Goal: Transaction & Acquisition: Obtain resource

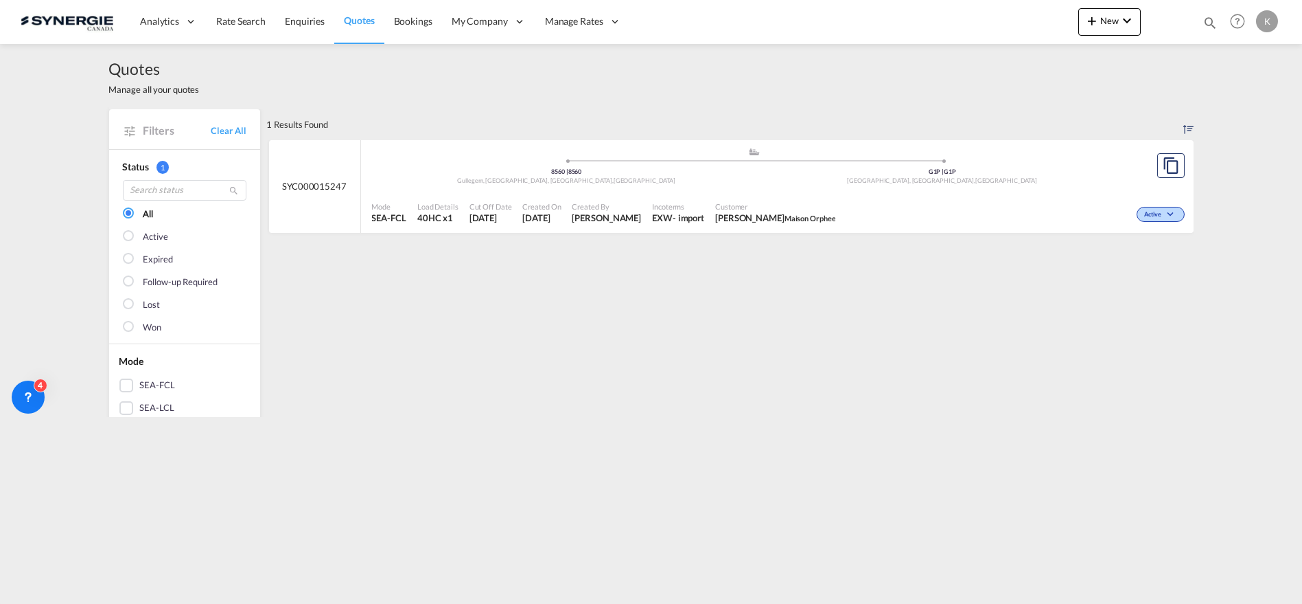
click at [358, 18] on span "Quotes" at bounding box center [359, 20] width 30 height 12
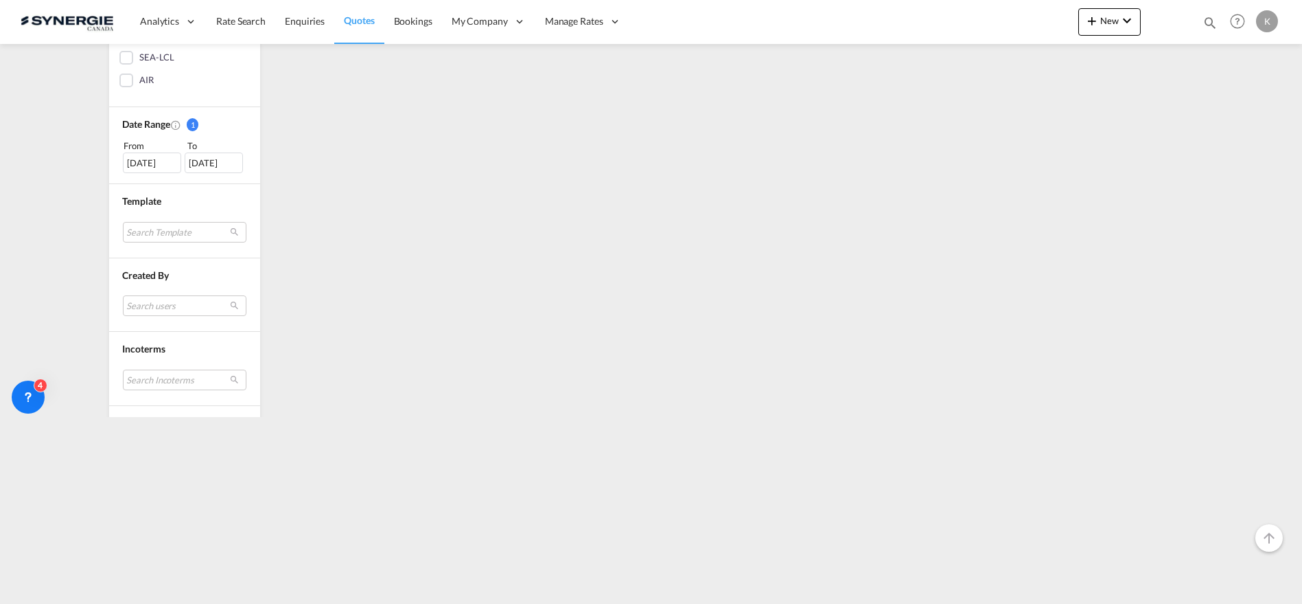
scroll to position [457, 0]
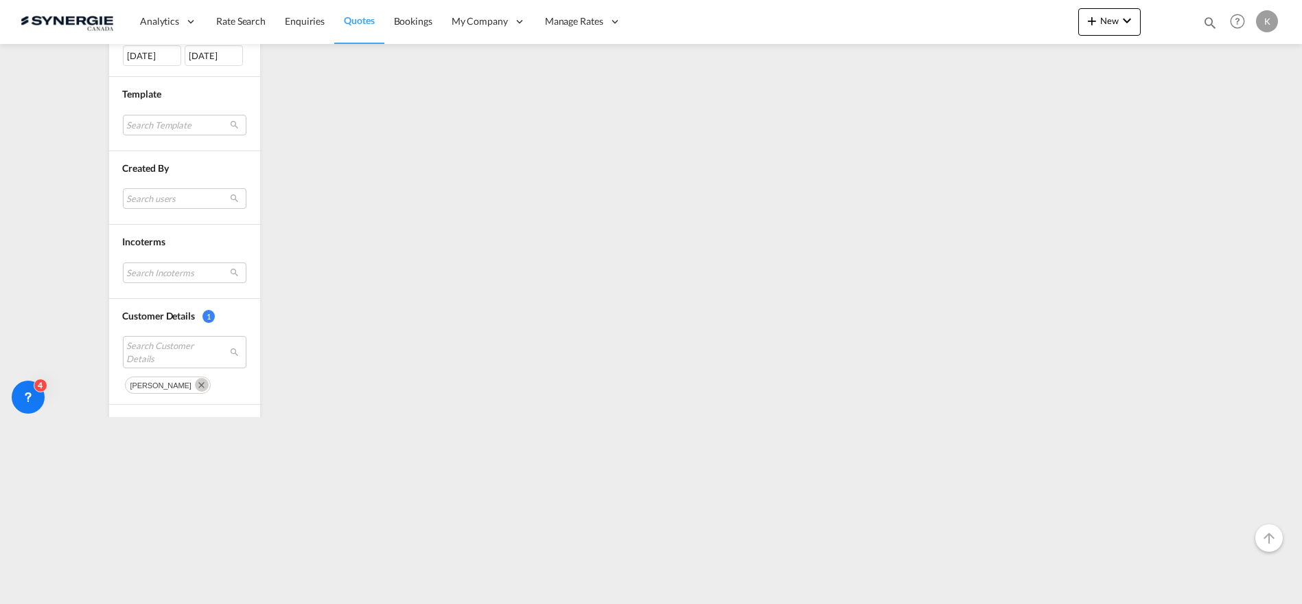
click at [195, 380] on md-icon "Remove" at bounding box center [202, 385] width 14 height 14
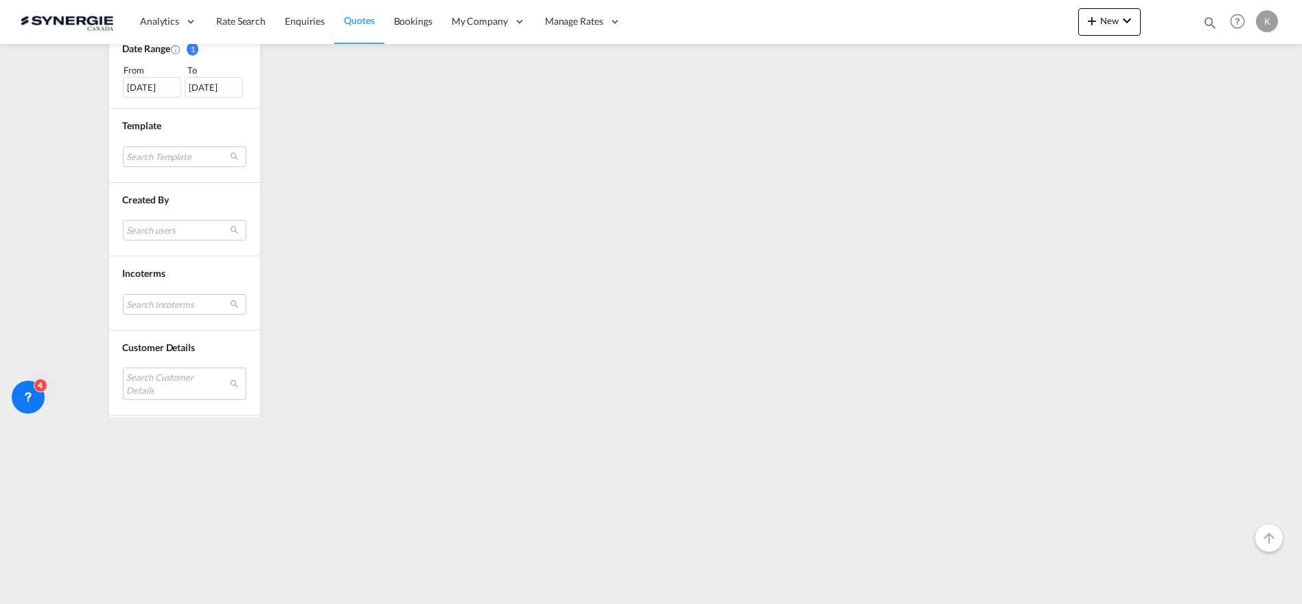
scroll to position [533, 0]
click at [149, 264] on md-select "Search Customer Details" at bounding box center [185, 276] width 124 height 32
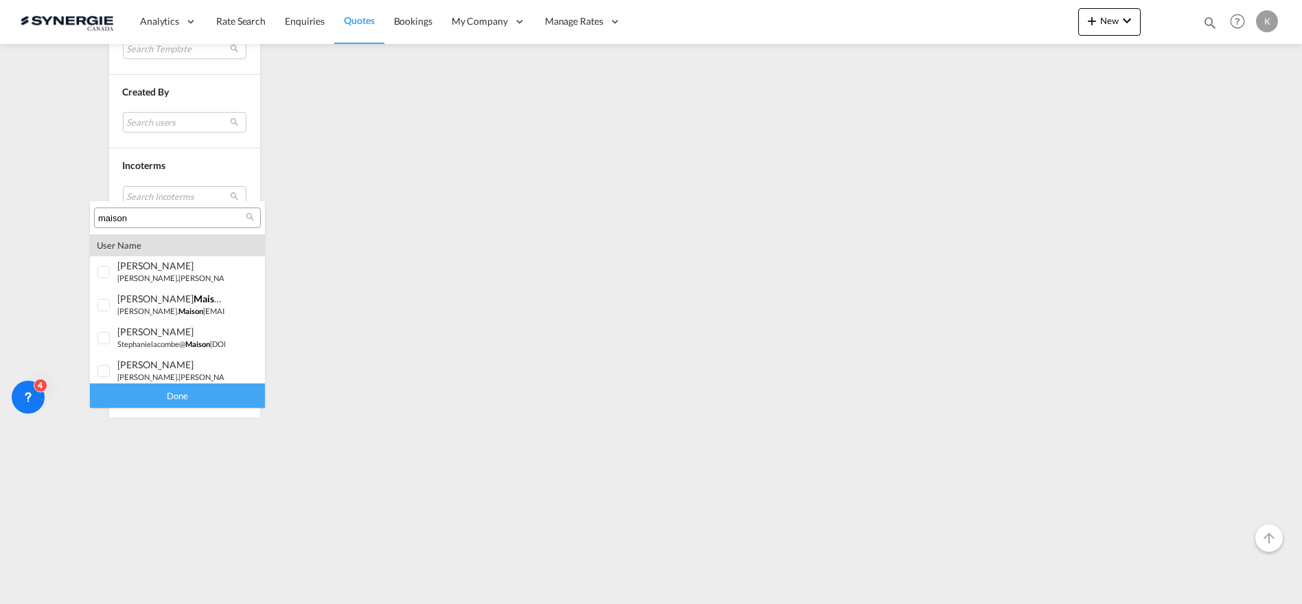
click at [143, 214] on input "maison" at bounding box center [172, 218] width 148 height 12
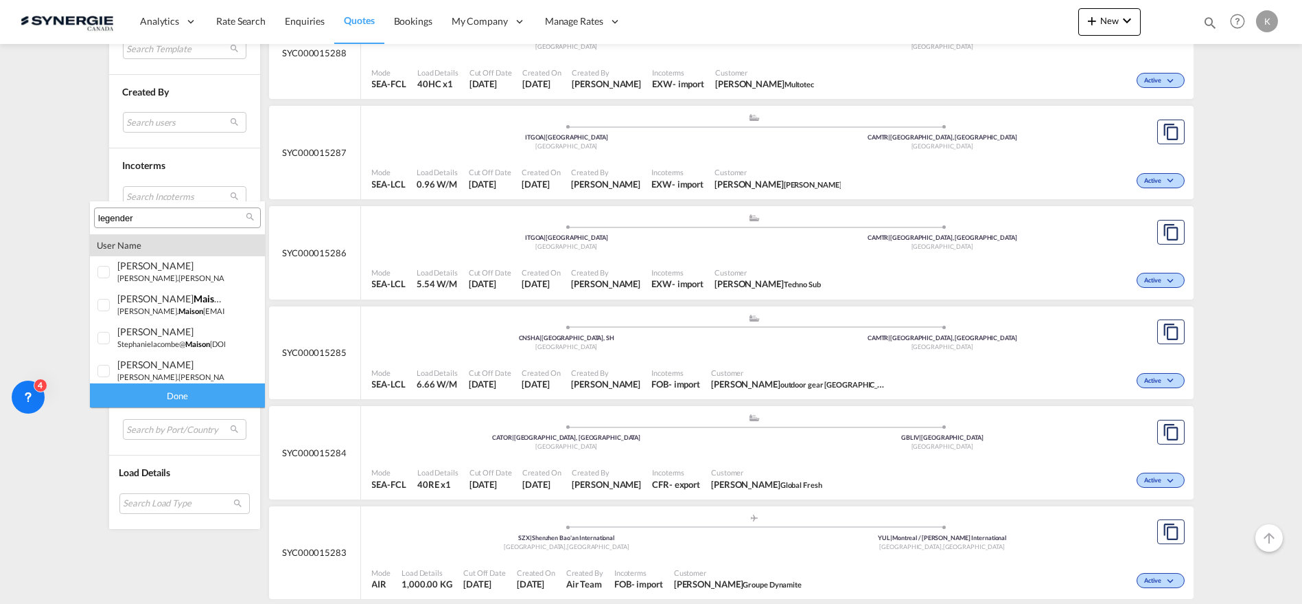
type input "legender"
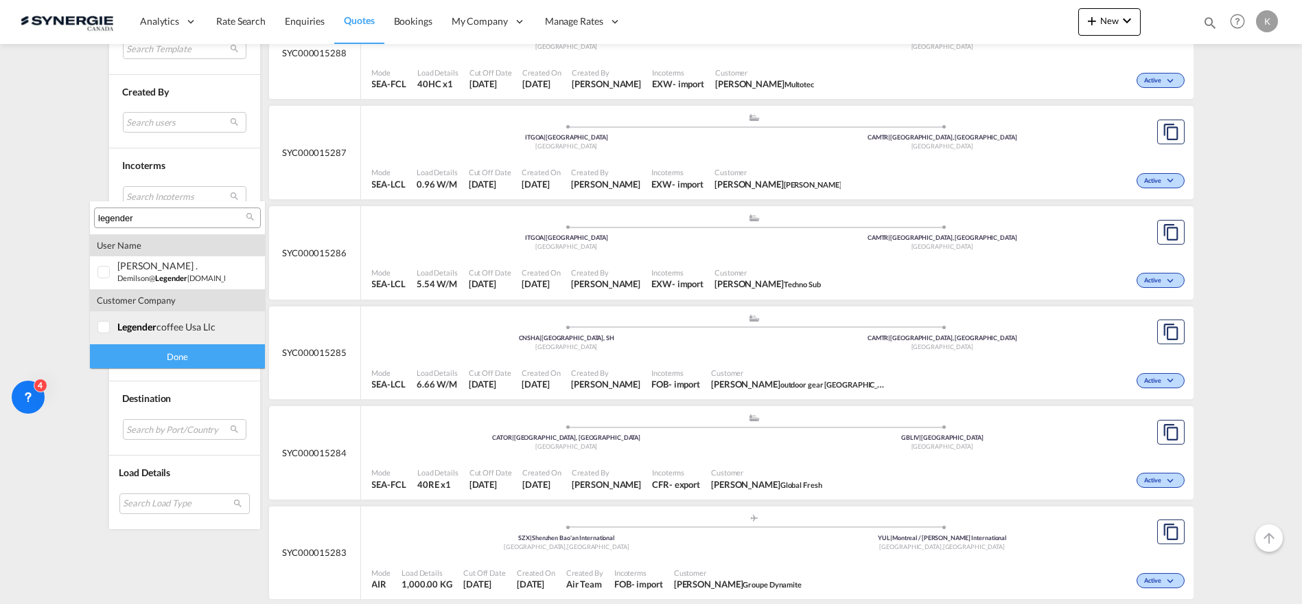
click at [145, 333] on md-option "company legender coffee usa llc" at bounding box center [177, 327] width 175 height 33
click at [159, 354] on div "Done" at bounding box center [177, 356] width 175 height 24
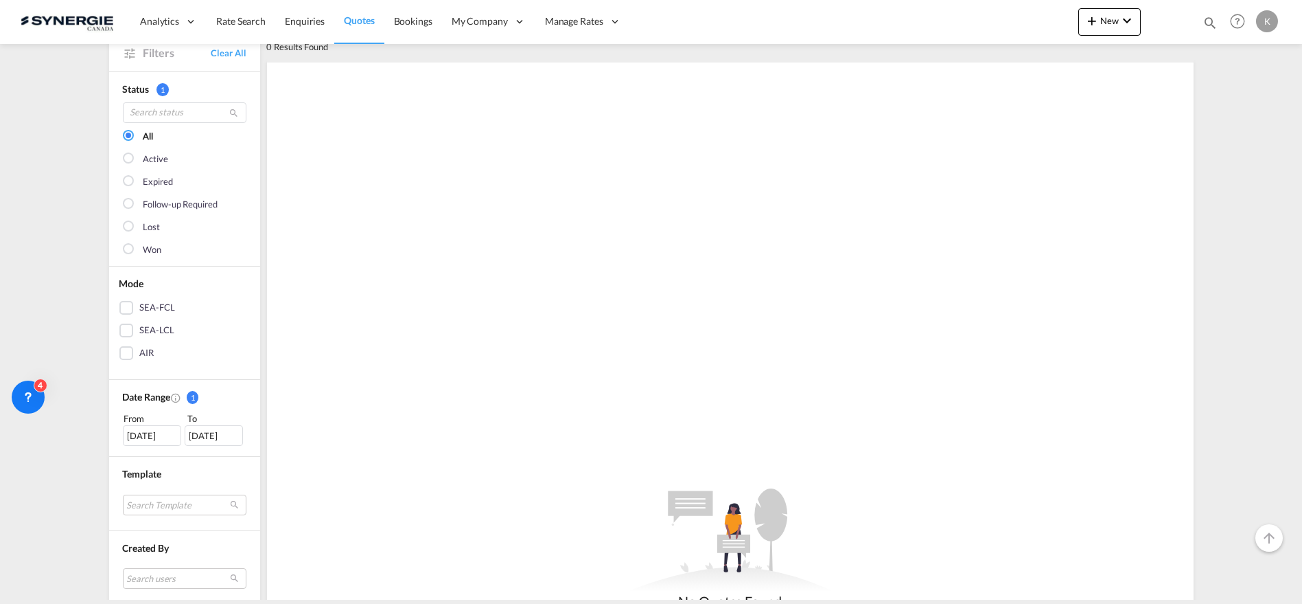
scroll to position [152, 0]
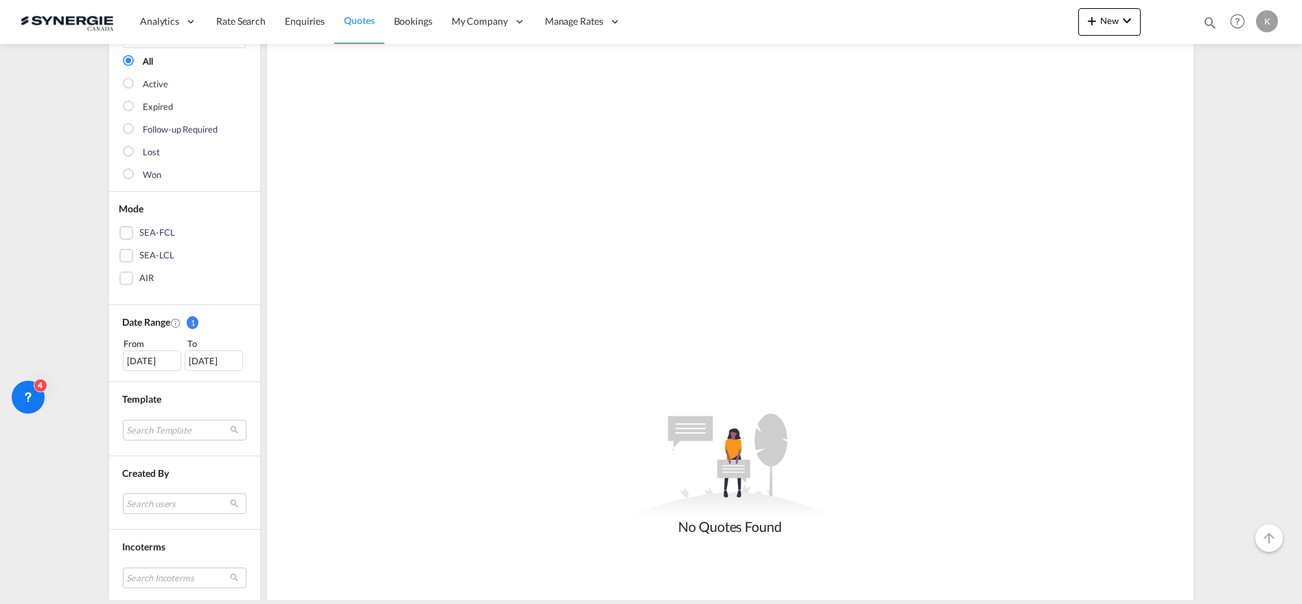
click at [142, 363] on div "07 Sep 2025" at bounding box center [152, 360] width 58 height 21
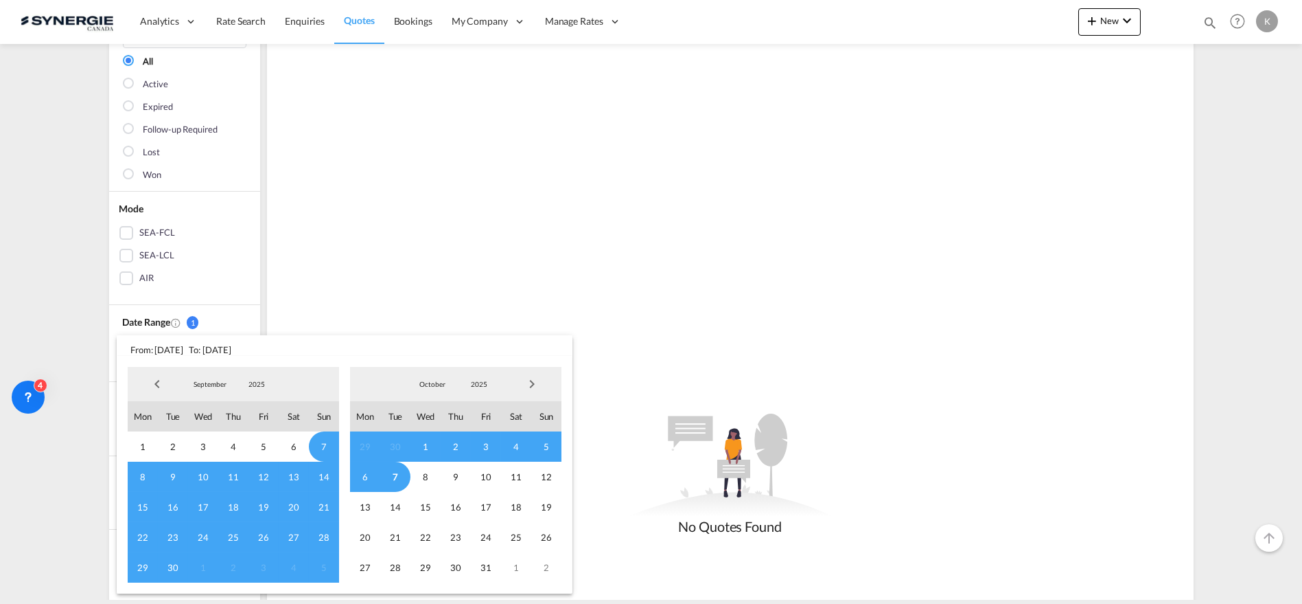
click at [159, 382] on span "Previous Month" at bounding box center [156, 383] width 27 height 27
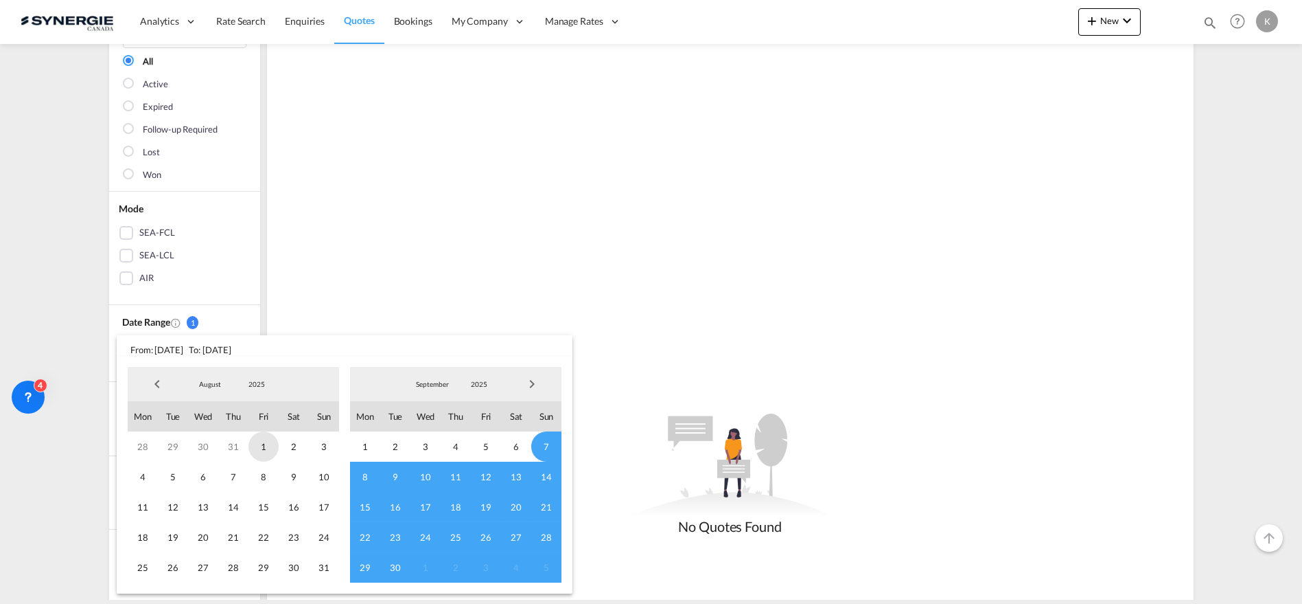
click at [265, 448] on span "1" at bounding box center [264, 446] width 30 height 30
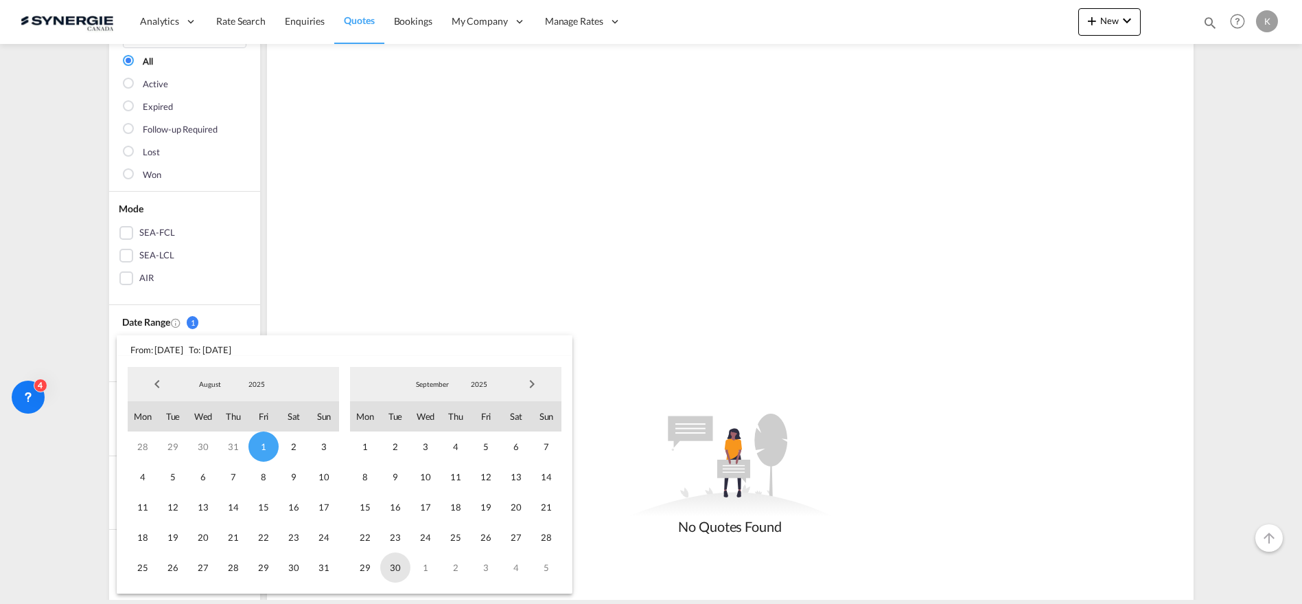
click at [389, 568] on span "30" at bounding box center [395, 567] width 30 height 30
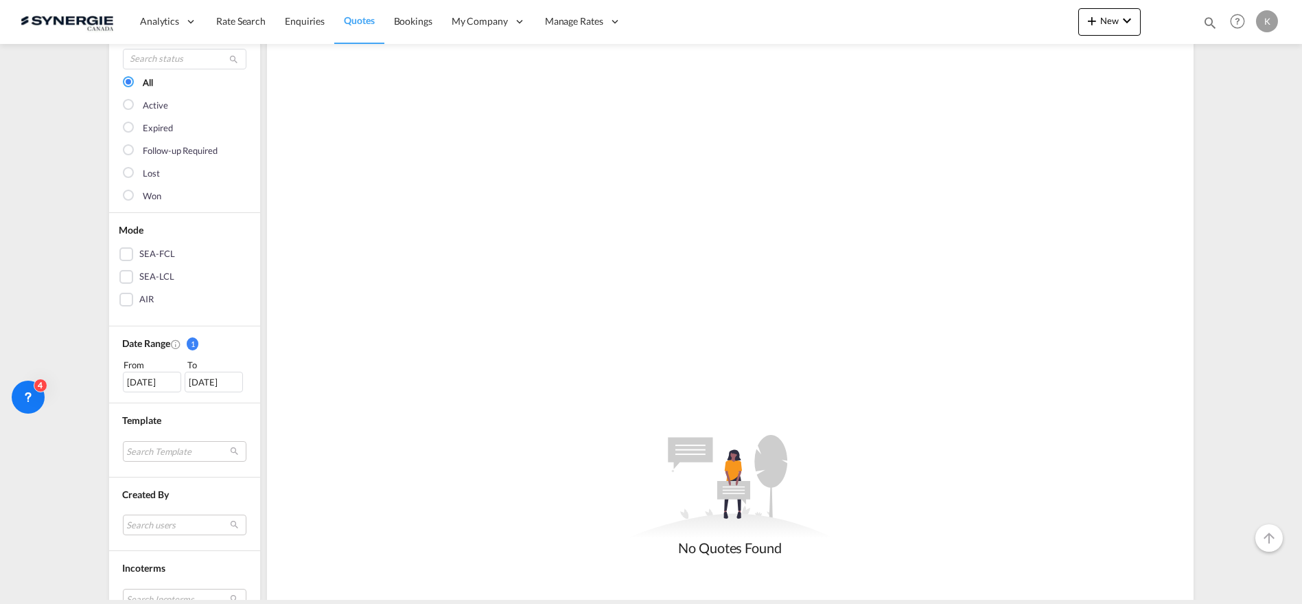
scroll to position [229, 0]
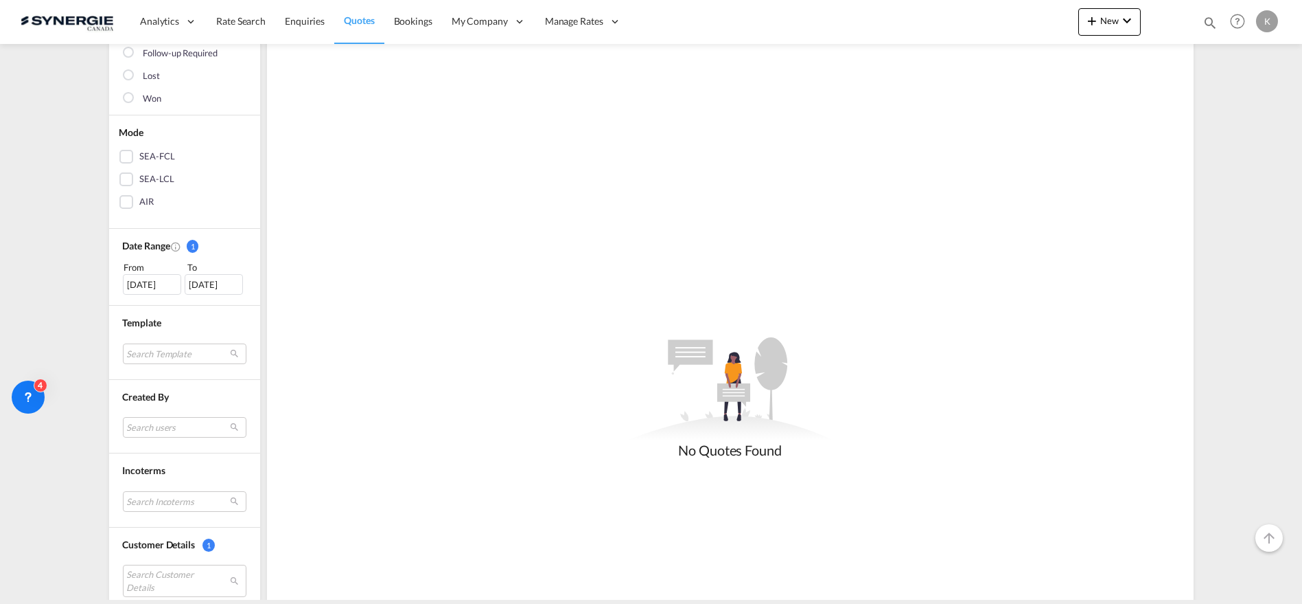
click at [153, 282] on div "01 Aug 2025" at bounding box center [152, 284] width 58 height 21
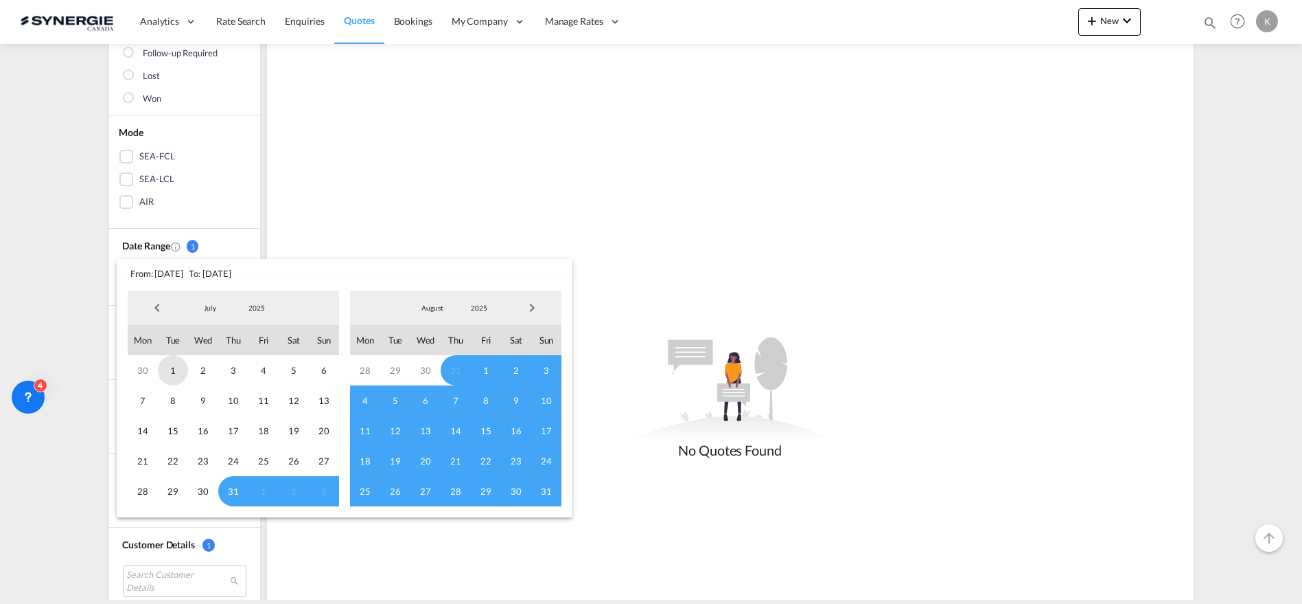
click at [176, 373] on span "1" at bounding box center [173, 370] width 30 height 30
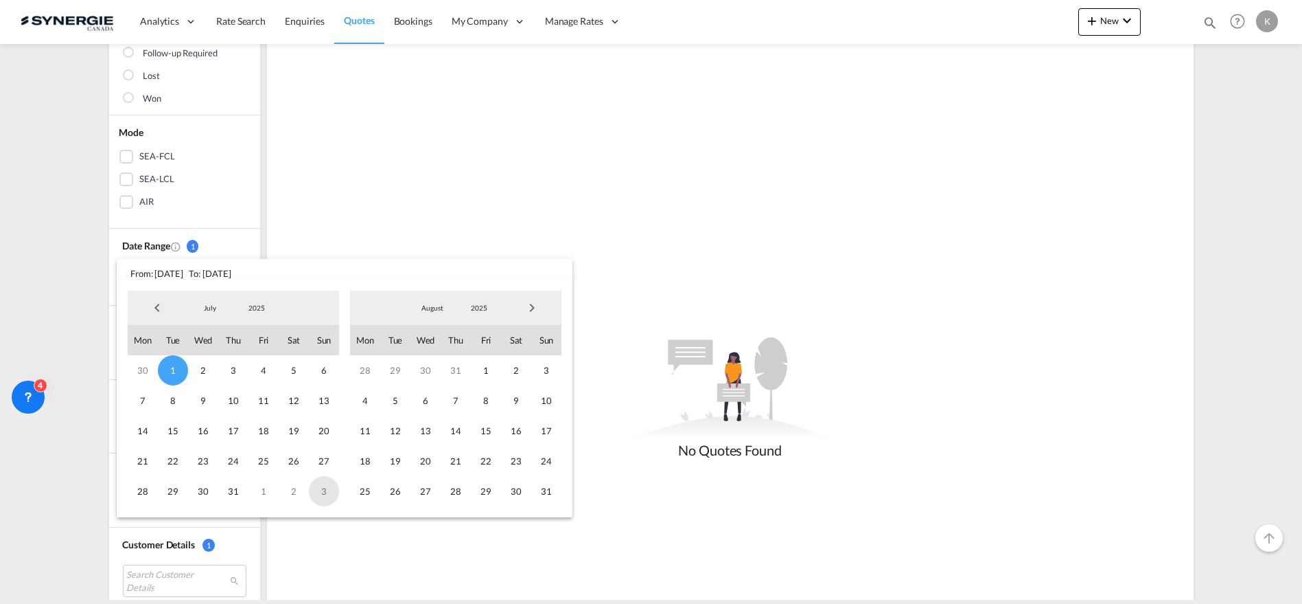
click at [321, 494] on span "3" at bounding box center [324, 491] width 30 height 30
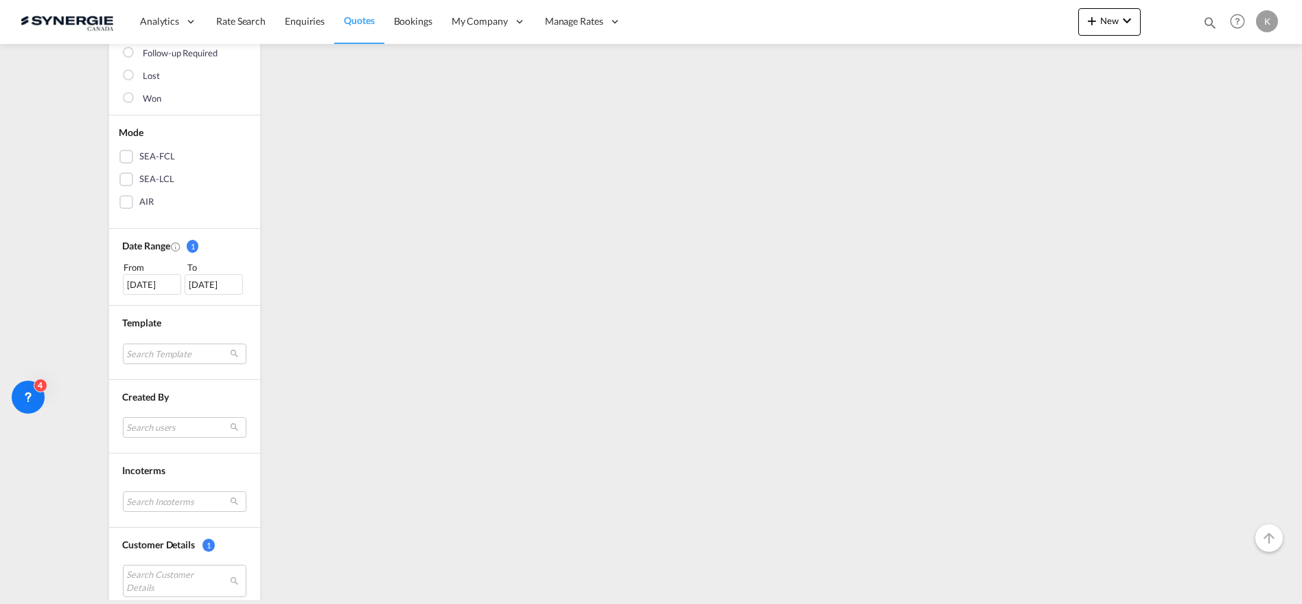
scroll to position [0, 0]
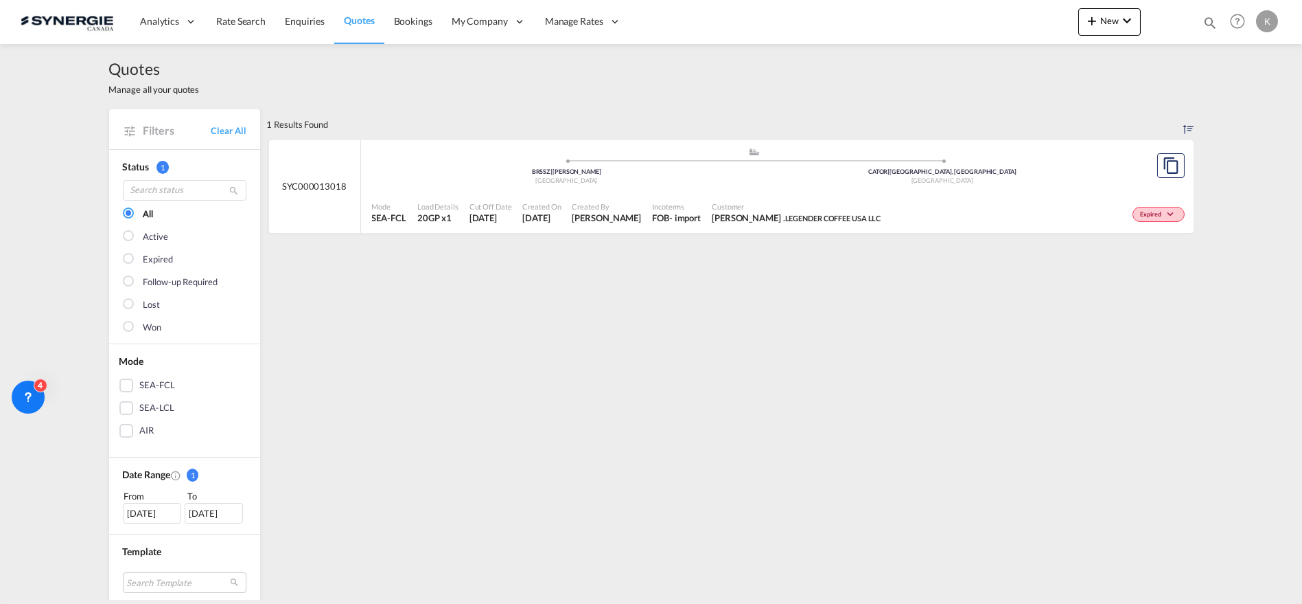
click at [1167, 183] on div at bounding box center [1171, 165] width 45 height 51
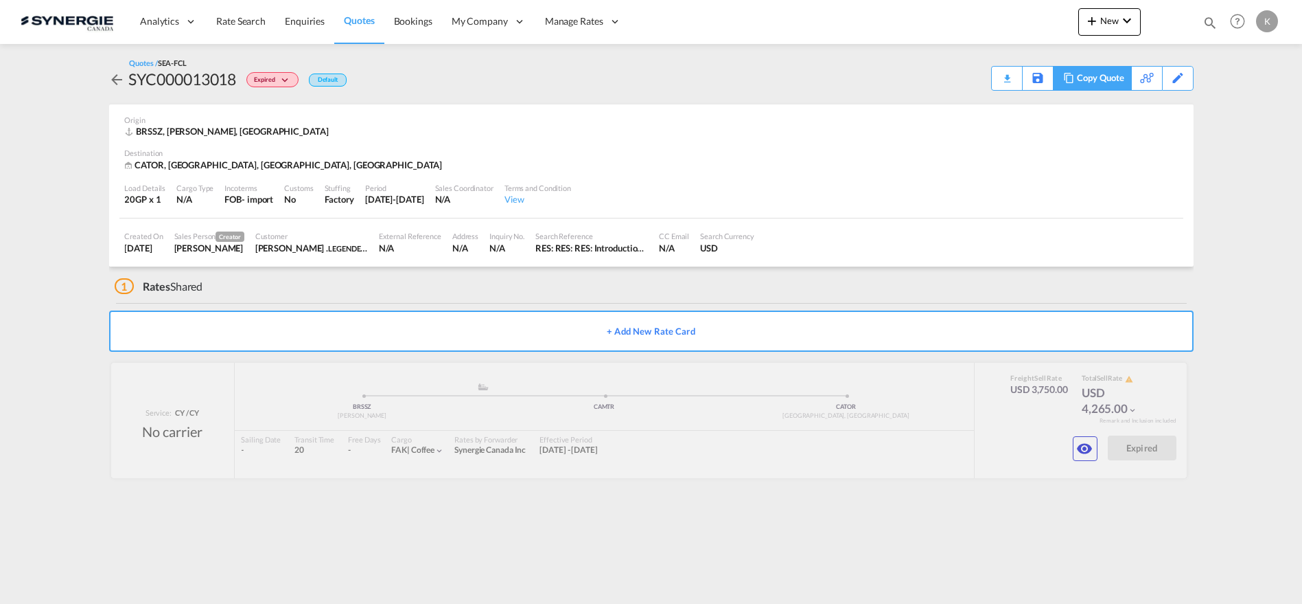
click at [1072, 76] on md-icon at bounding box center [1069, 78] width 16 height 10
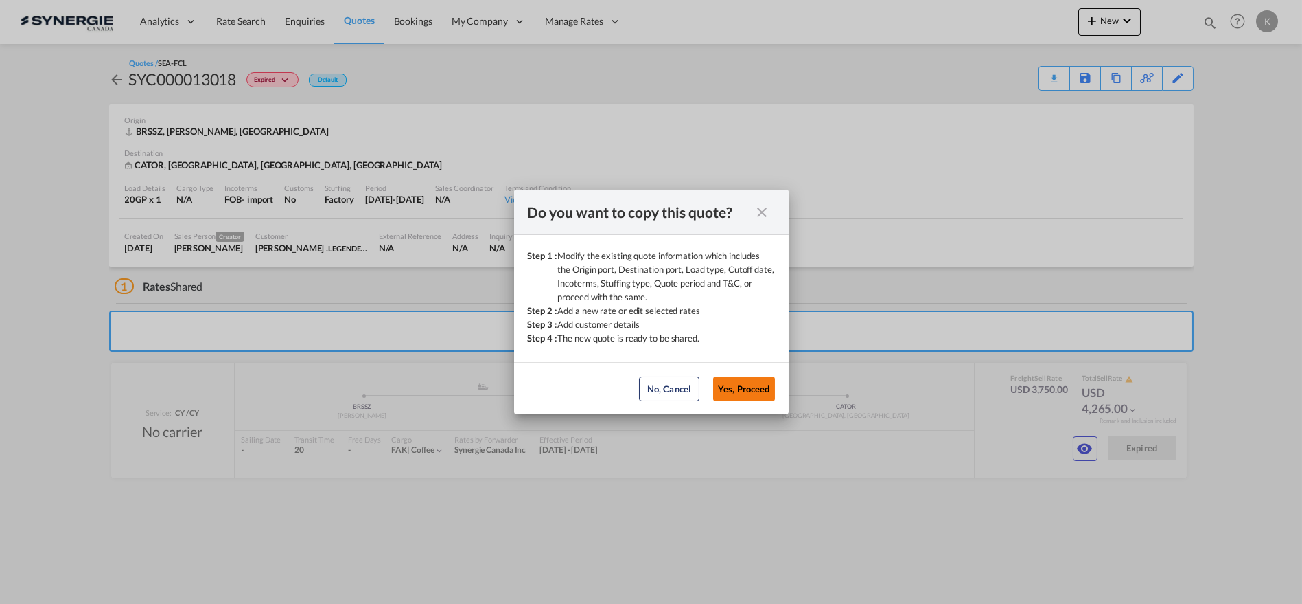
click at [729, 390] on button "Yes, Proceed" at bounding box center [744, 388] width 62 height 25
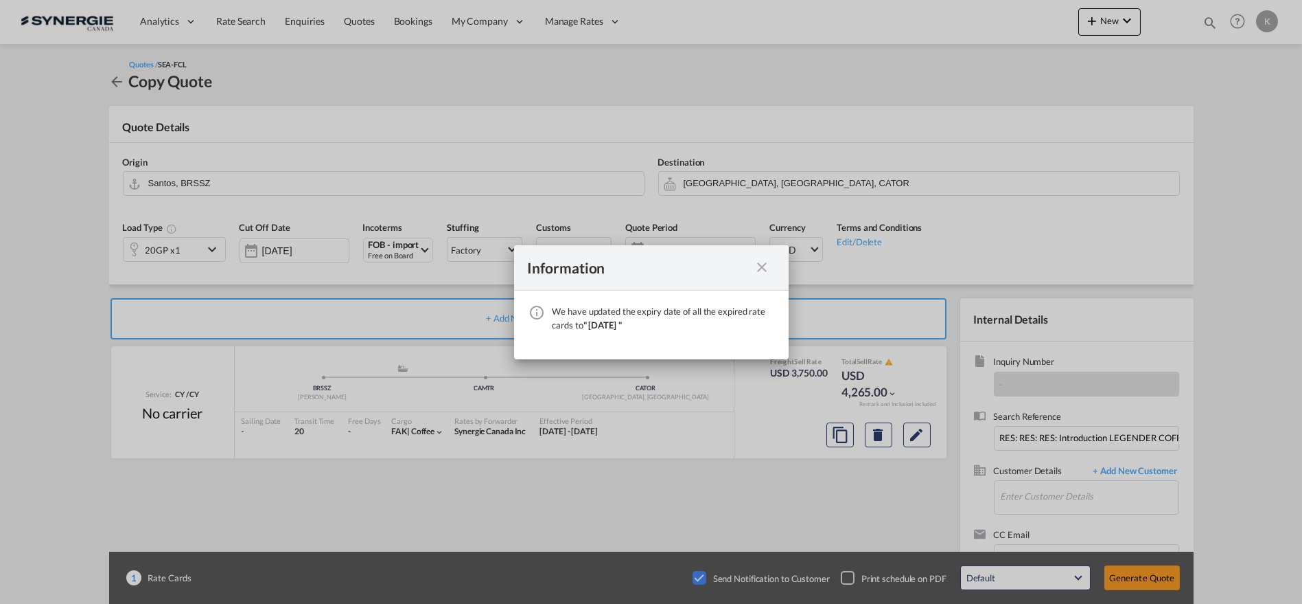
click at [765, 261] on md-icon "icon-close fg-AAA8AD cursor" at bounding box center [763, 267] width 16 height 16
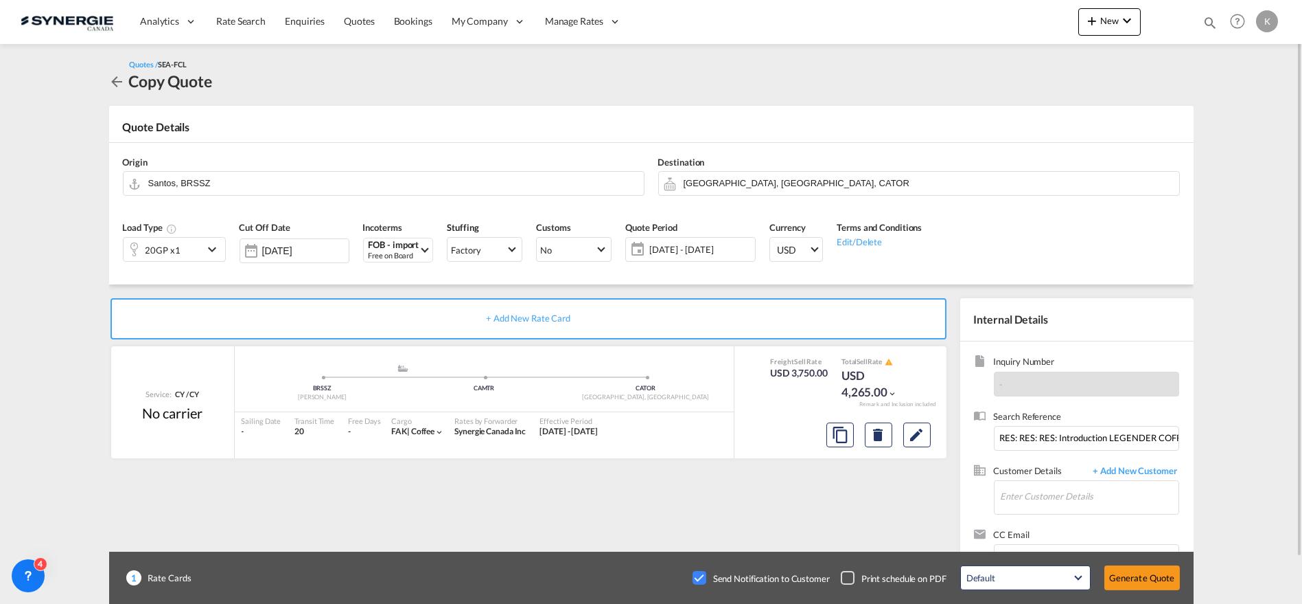
click at [704, 250] on span "[DATE] - [DATE]" at bounding box center [701, 249] width 102 height 12
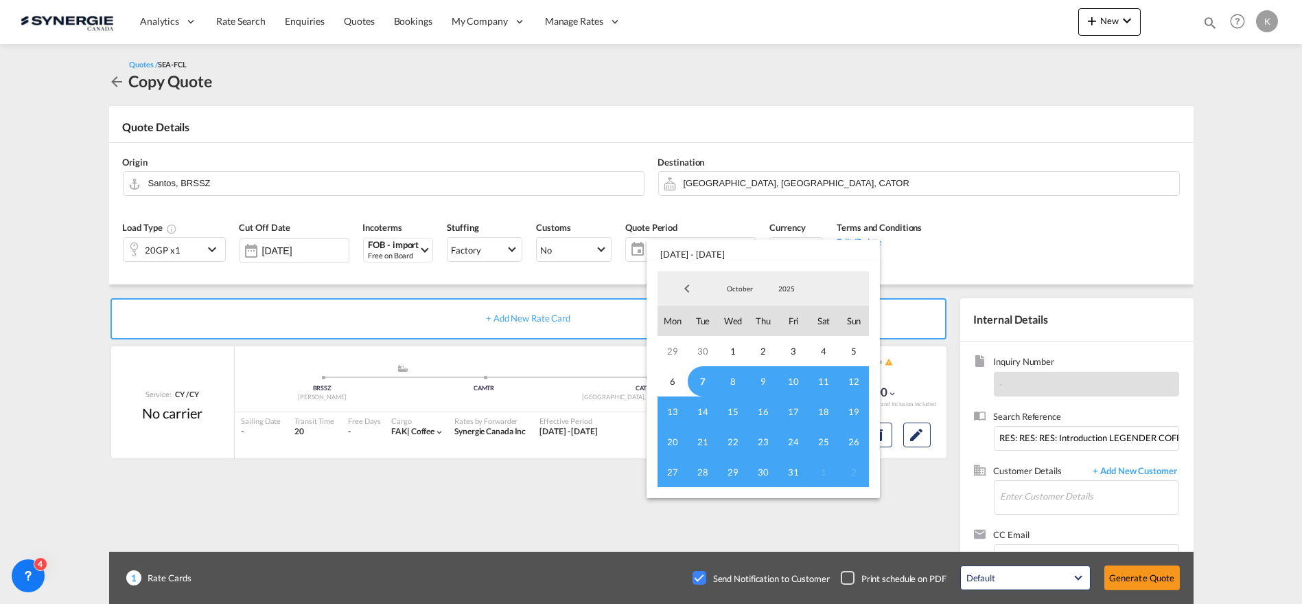
click at [699, 382] on span "7" at bounding box center [703, 381] width 30 height 30
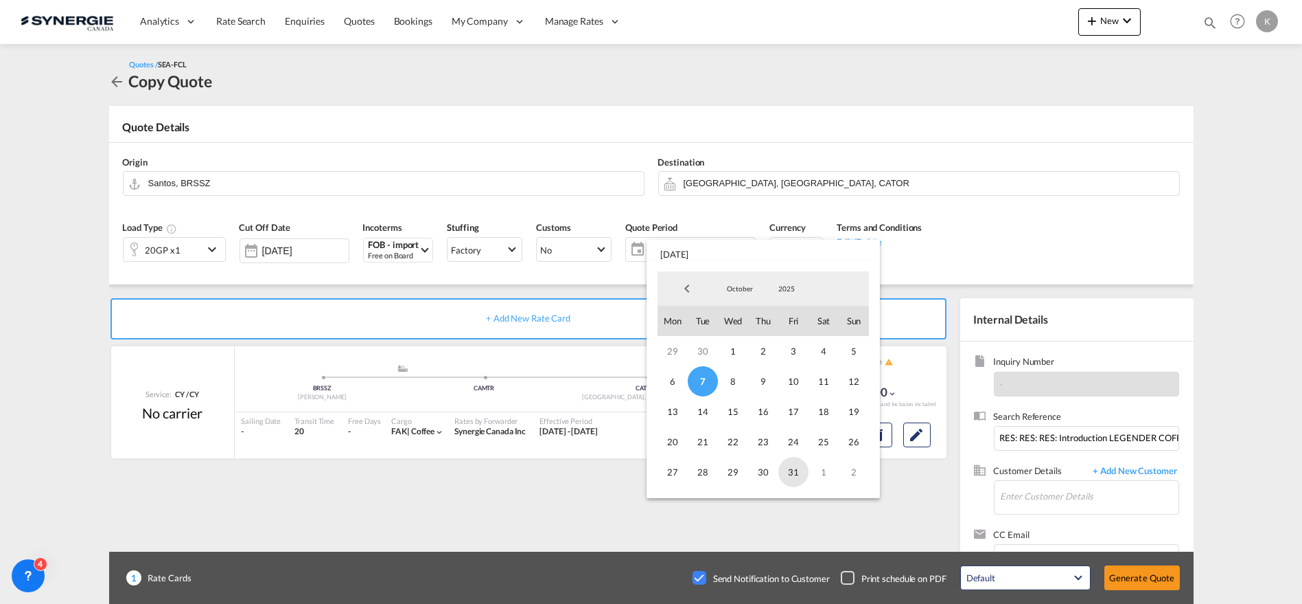
click at [800, 476] on span "31" at bounding box center [794, 472] width 30 height 30
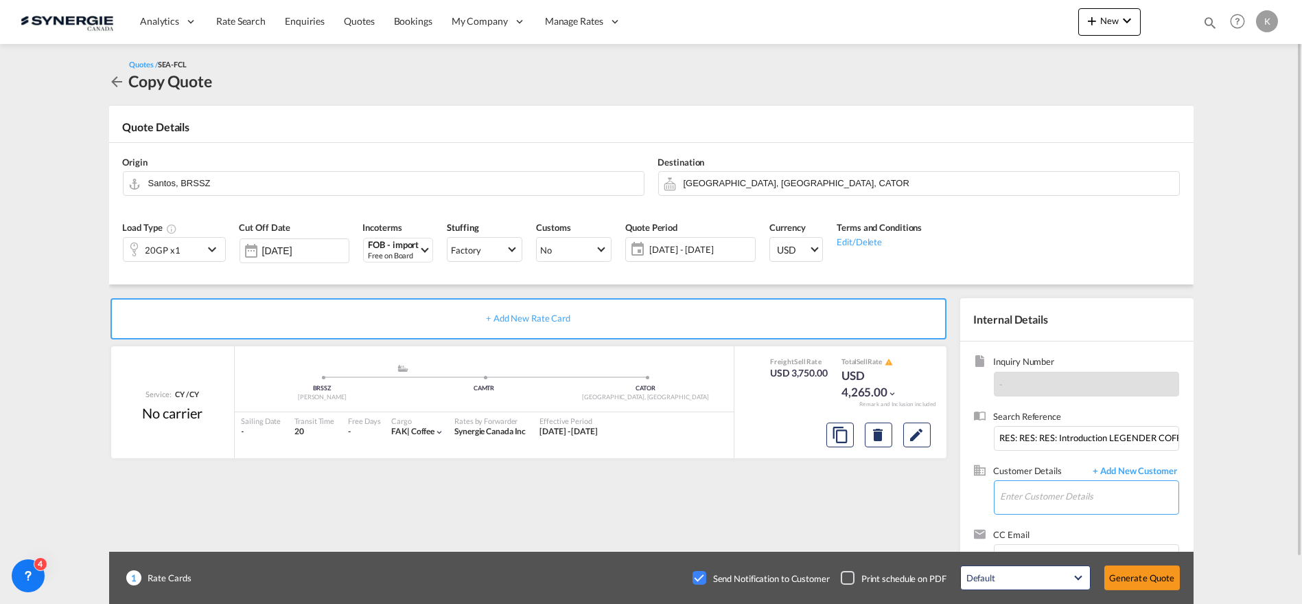
click at [1125, 499] on input "Enter Customer Details" at bounding box center [1090, 496] width 178 height 31
paste input "[EMAIL_ADDRESS][DOMAIN_NAME]"
click at [1039, 461] on div "[PERSON_NAME] . [PERSON_NAME][EMAIL_ADDRESS][DOMAIN_NAME] | LEGENDER COFFEE USA…" at bounding box center [1089, 461] width 179 height 37
type input "LEGENDER COFFEE USA LLC, Demilson ., [EMAIL_ADDRESS][DOMAIN_NAME]"
click at [926, 437] on button "Edit" at bounding box center [917, 434] width 27 height 25
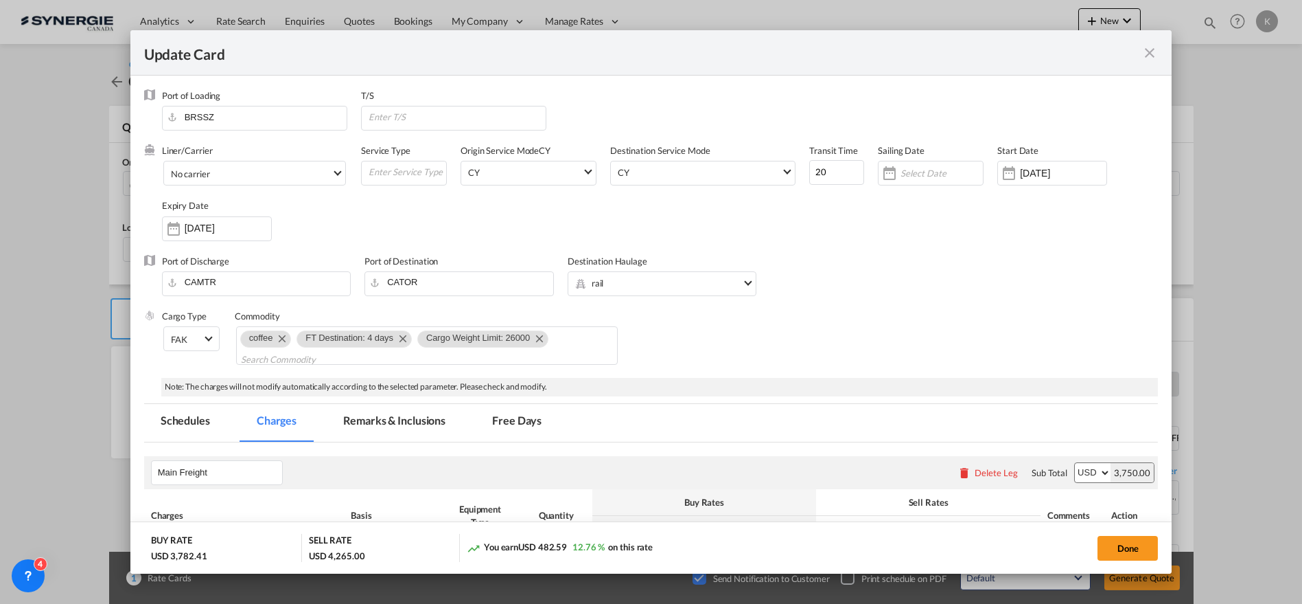
select select "per container"
select select "per B/L"
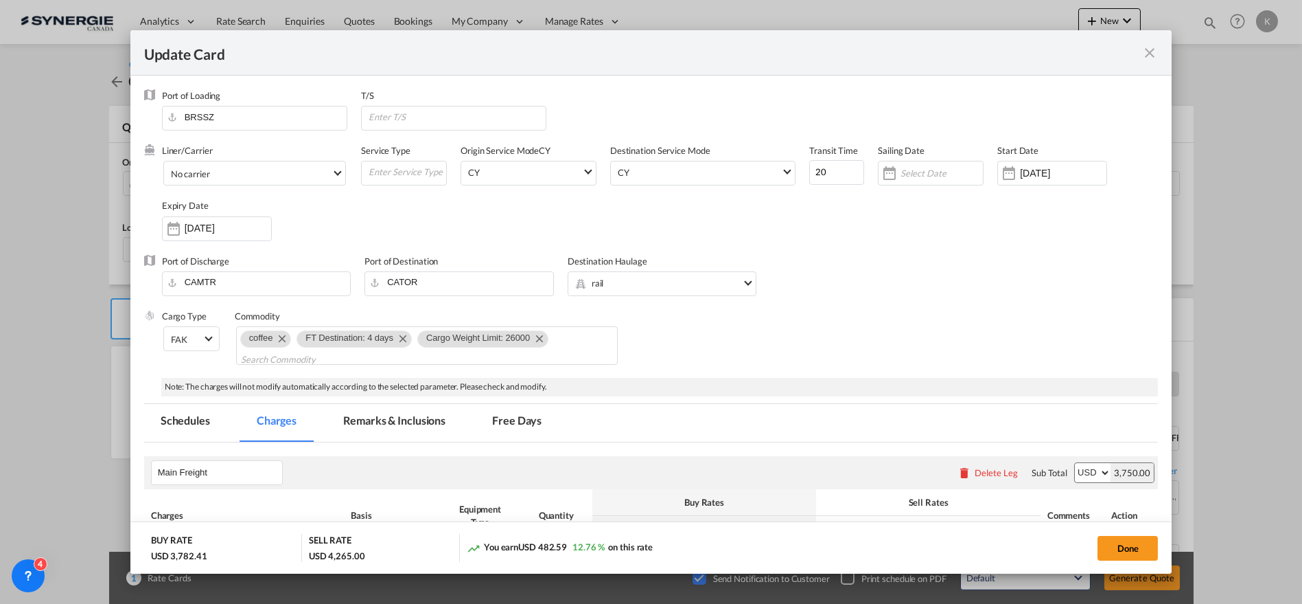
select select "per B/L"
select select "per shipment"
click at [218, 230] on input "[DATE]" at bounding box center [228, 227] width 87 height 11
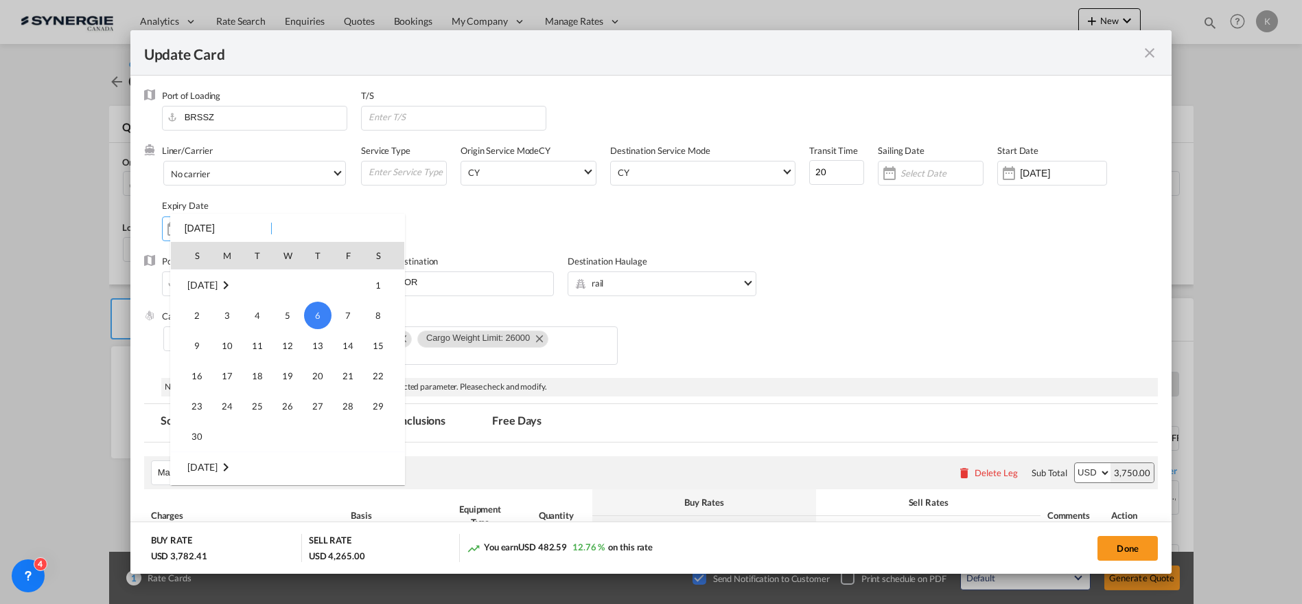
scroll to position [834, 0]
click at [345, 304] on span "31" at bounding box center [347, 299] width 27 height 27
type input "[DATE]"
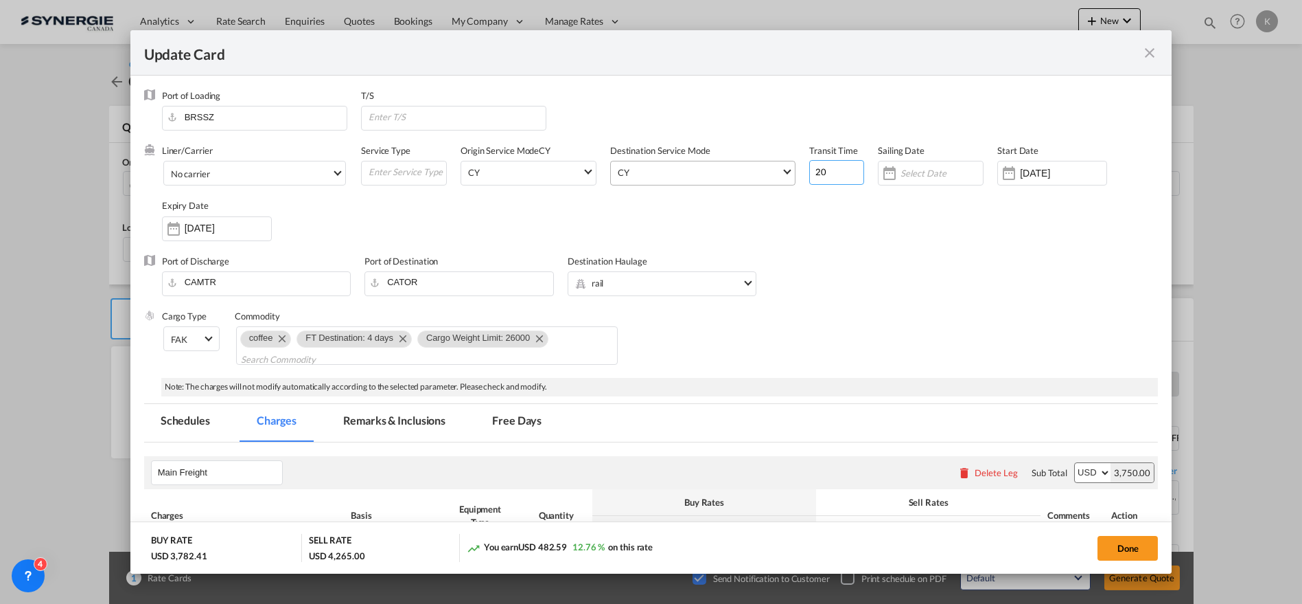
drag, startPoint x: 838, startPoint y: 172, endPoint x: 779, endPoint y: 179, distance: 59.4
click at [781, 181] on div "Liner/Carrier No carrier Atlantic Container Line (ACL) [PERSON_NAME] Transport …" at bounding box center [660, 199] width 997 height 110
type input "21"
click at [227, 178] on span "No carrier" at bounding box center [251, 174] width 161 height 12
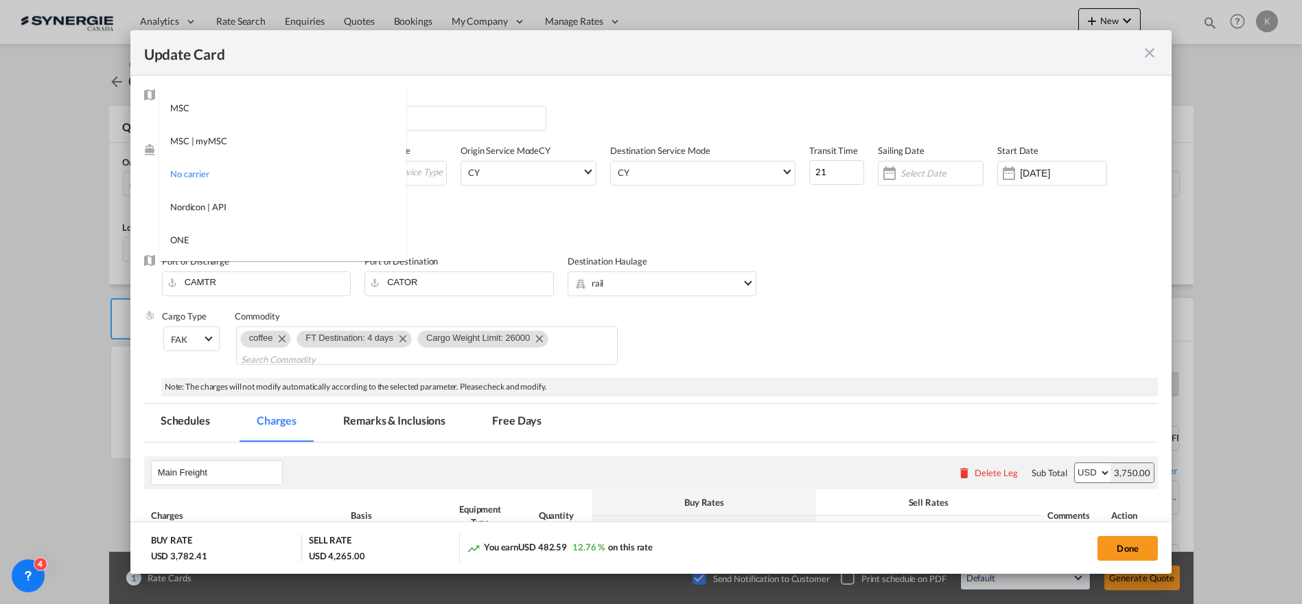
type md-option "1218"
type md-option "2"
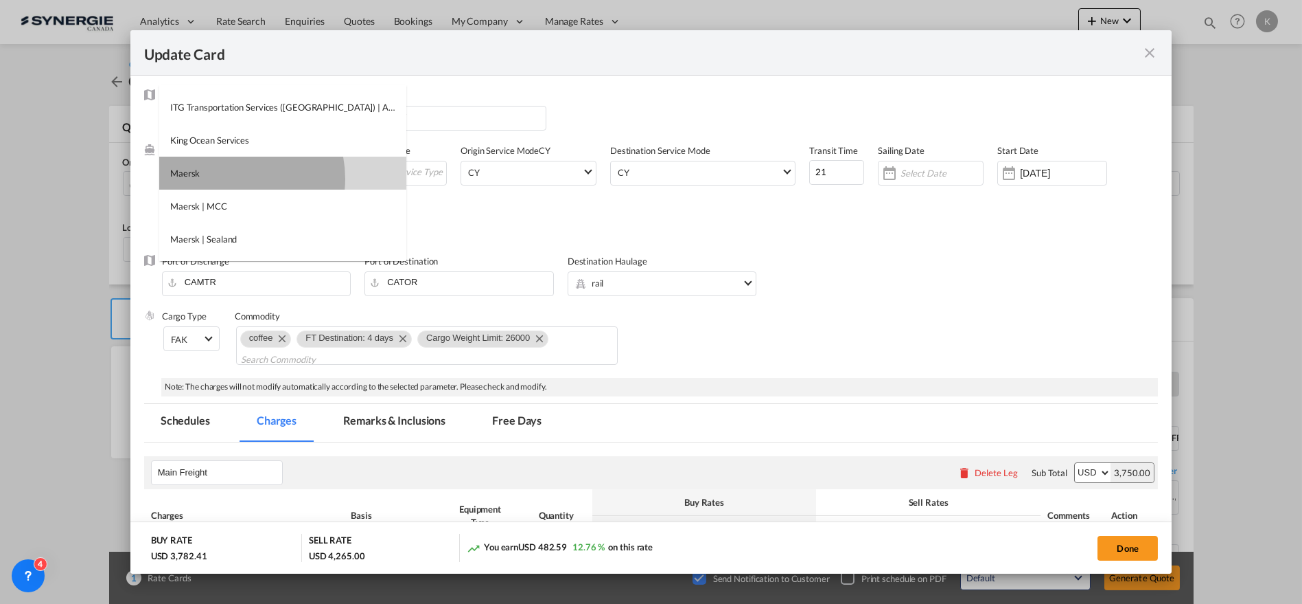
click at [227, 178] on md-option "Maersk" at bounding box center [282, 173] width 247 height 33
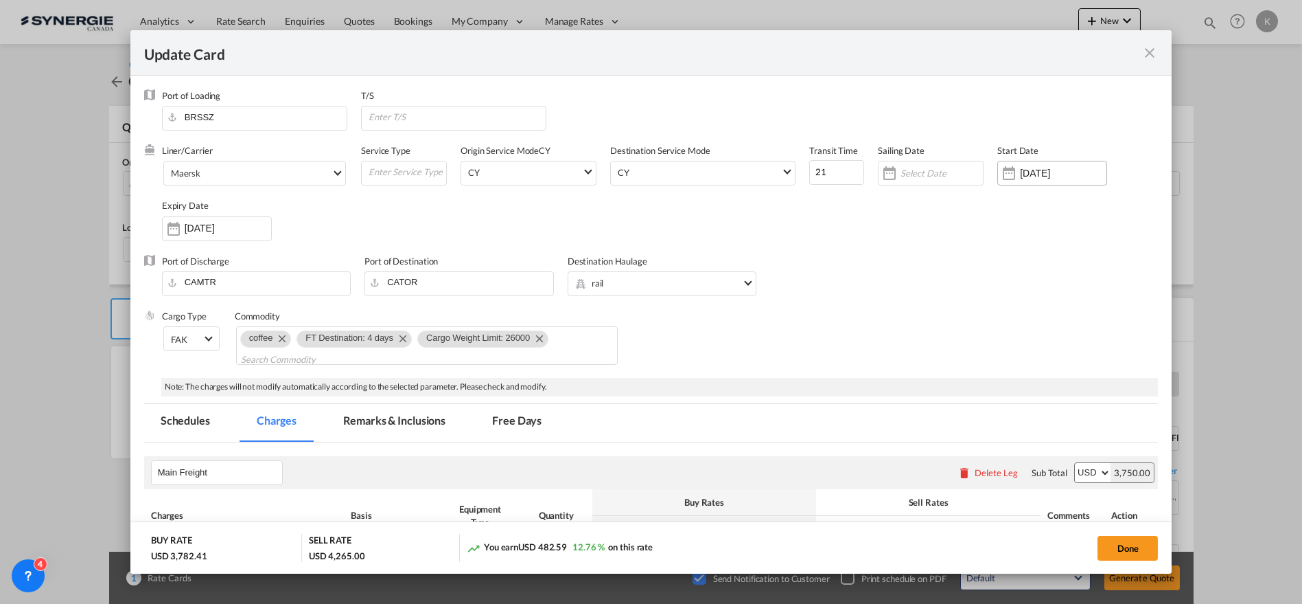
click at [1059, 173] on input "[DATE]" at bounding box center [1063, 173] width 87 height 11
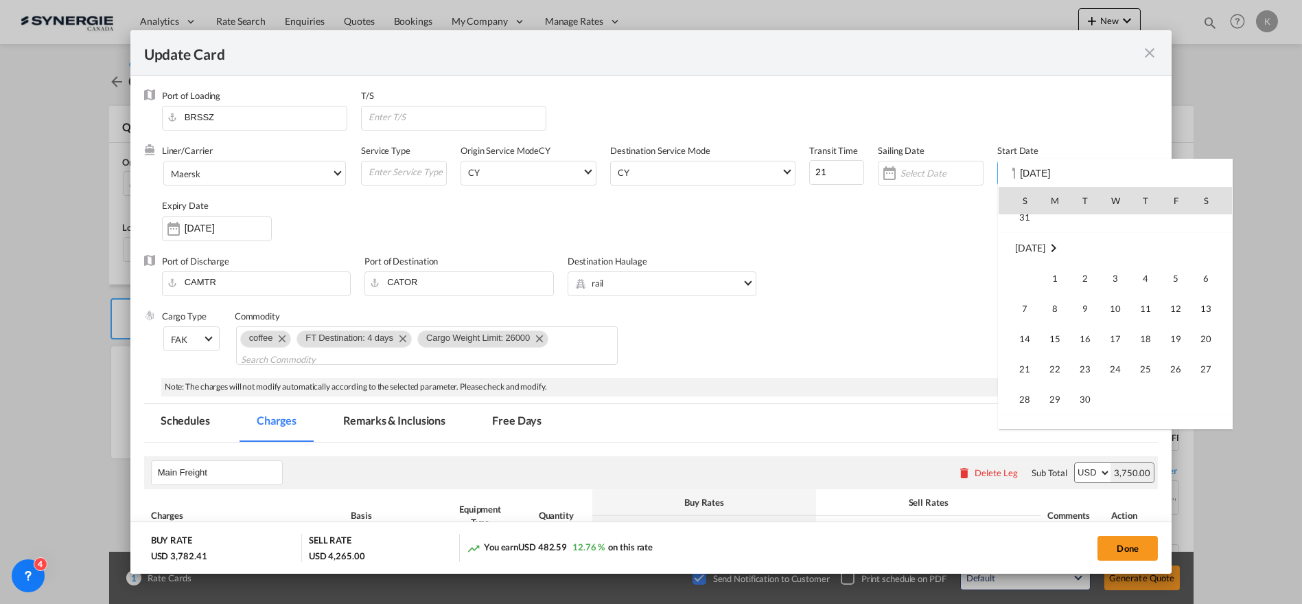
scroll to position [318101, 0]
click at [1090, 380] on span "7" at bounding box center [1085, 377] width 29 height 29
type input "[DATE]"
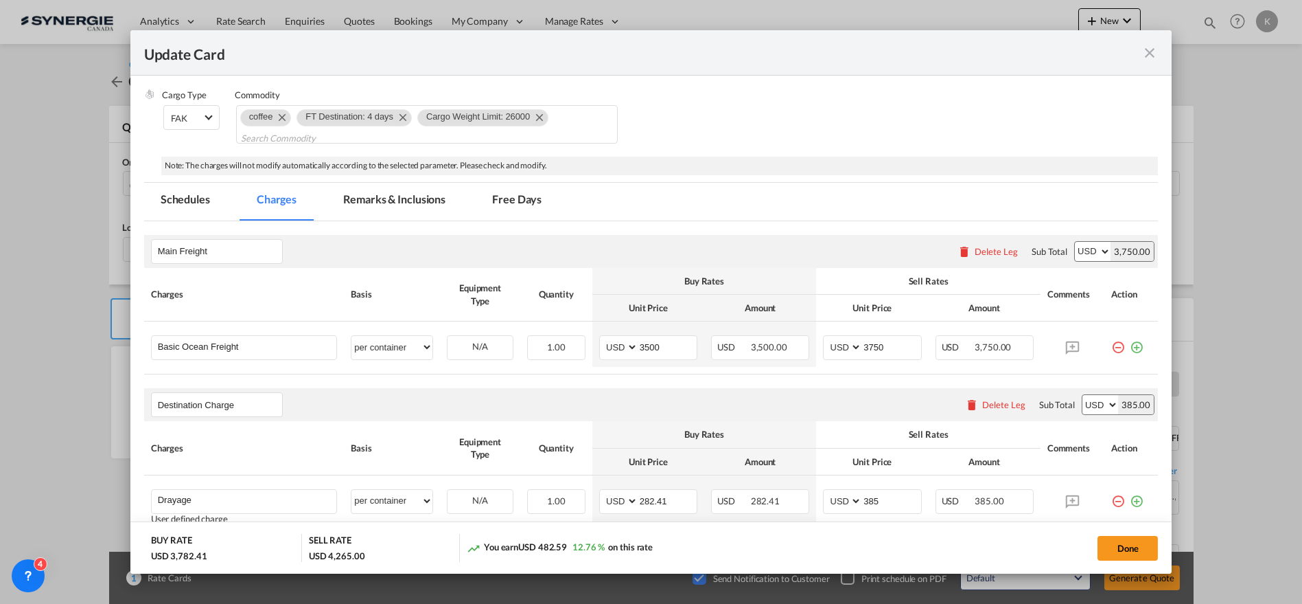
scroll to position [229, 0]
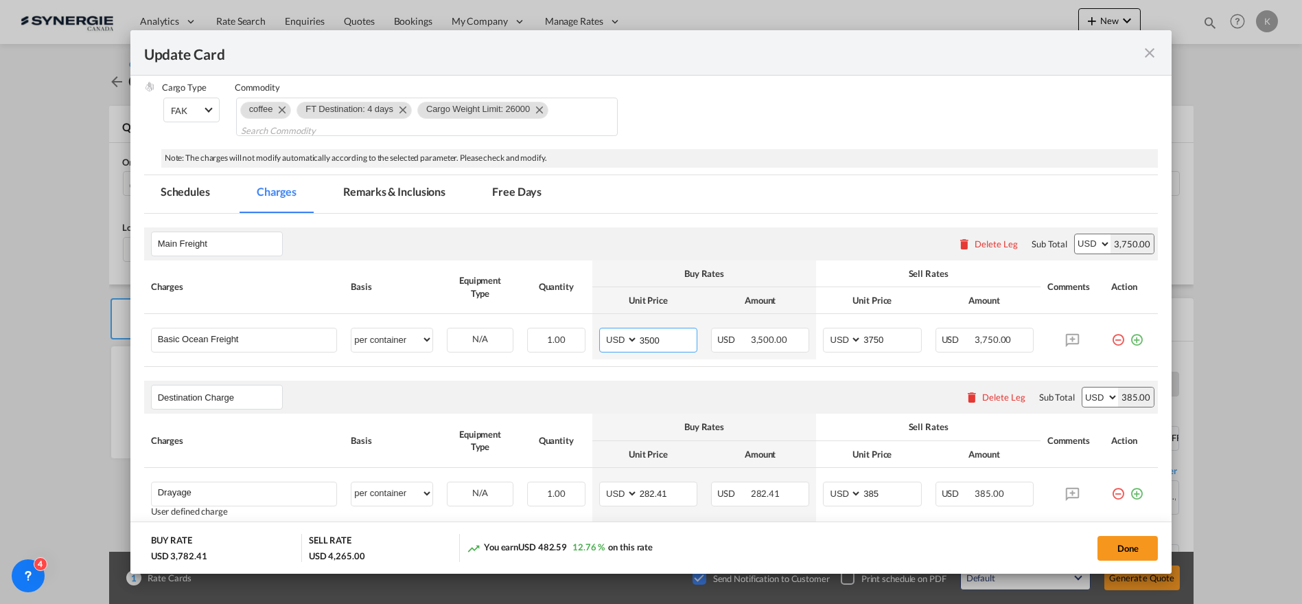
drag, startPoint x: 673, startPoint y: 337, endPoint x: 398, endPoint y: 363, distance: 275.9
click at [593, 349] on td "AED AFN ALL AMD ANG AOA ARS AUD AWG AZN BAM BBD BDT BGN BHD BIF BMD BND [PERSON…" at bounding box center [649, 336] width 112 height 45
type input "2700"
type input "2950"
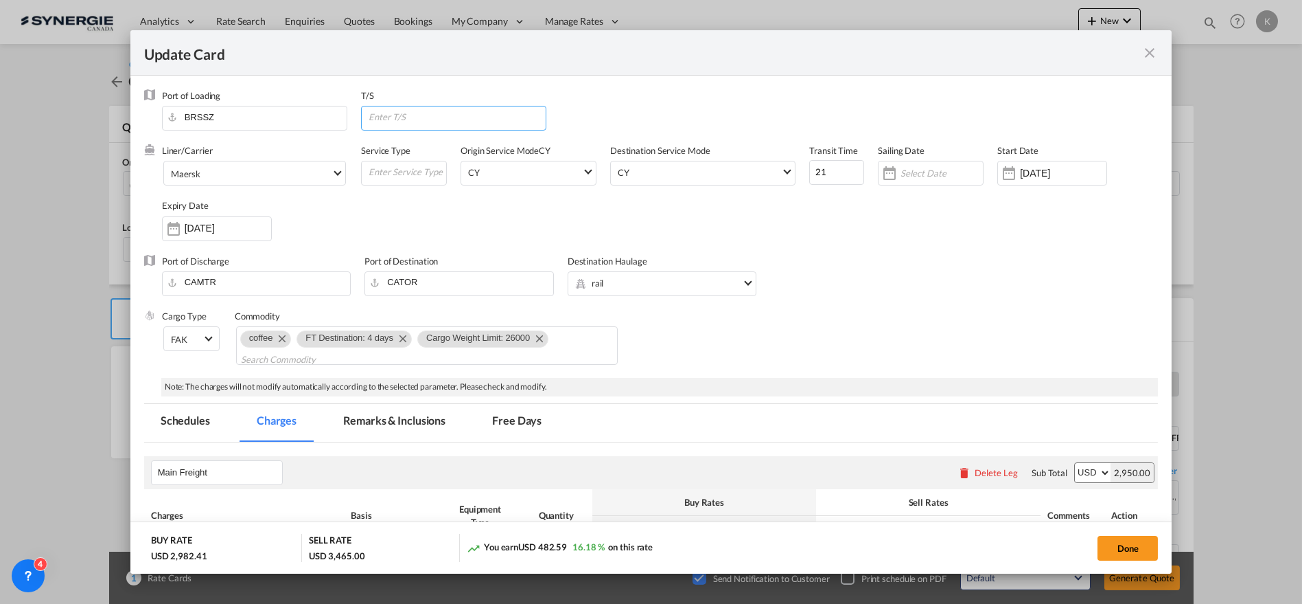
click at [424, 121] on input "Update CardPort of ..." at bounding box center [456, 116] width 179 height 21
type input "via [GEOGRAPHIC_DATA]"
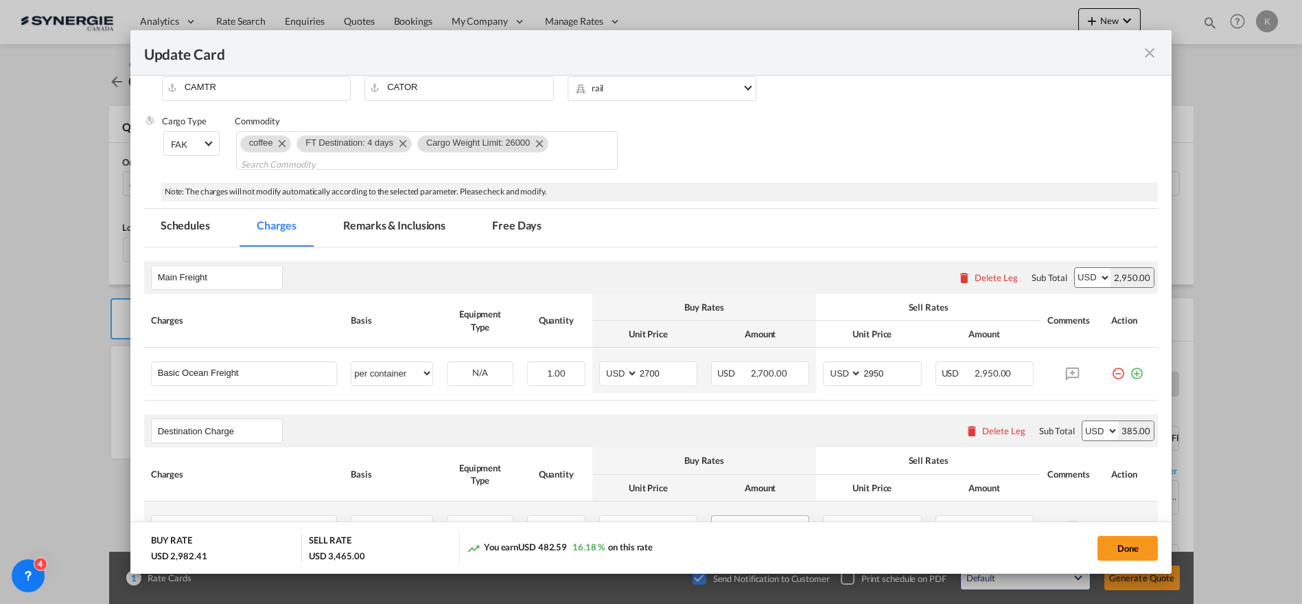
scroll to position [194, 0]
drag, startPoint x: 422, startPoint y: 233, endPoint x: 12, endPoint y: 243, distance: 410.0
click at [421, 232] on md-tab-item "Remarks & Inclusions" at bounding box center [394, 229] width 135 height 38
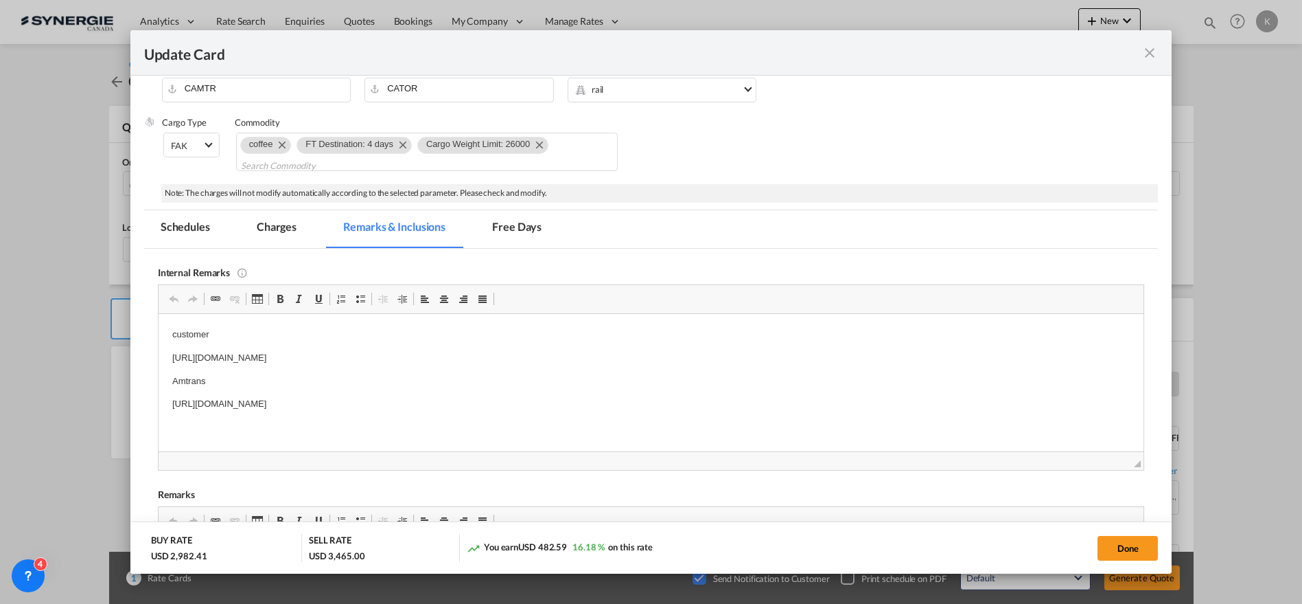
scroll to position [0, 0]
drag, startPoint x: 553, startPoint y: 399, endPoint x: 314, endPoint y: 726, distance: 404.8
click at [158, 414] on html "customer [URL][DOMAIN_NAME] Amtrans [URL][DOMAIN_NAME]" at bounding box center [651, 368] width 986 height 111
click at [1134, 549] on button "Done" at bounding box center [1128, 548] width 60 height 25
type input "[DATE]"
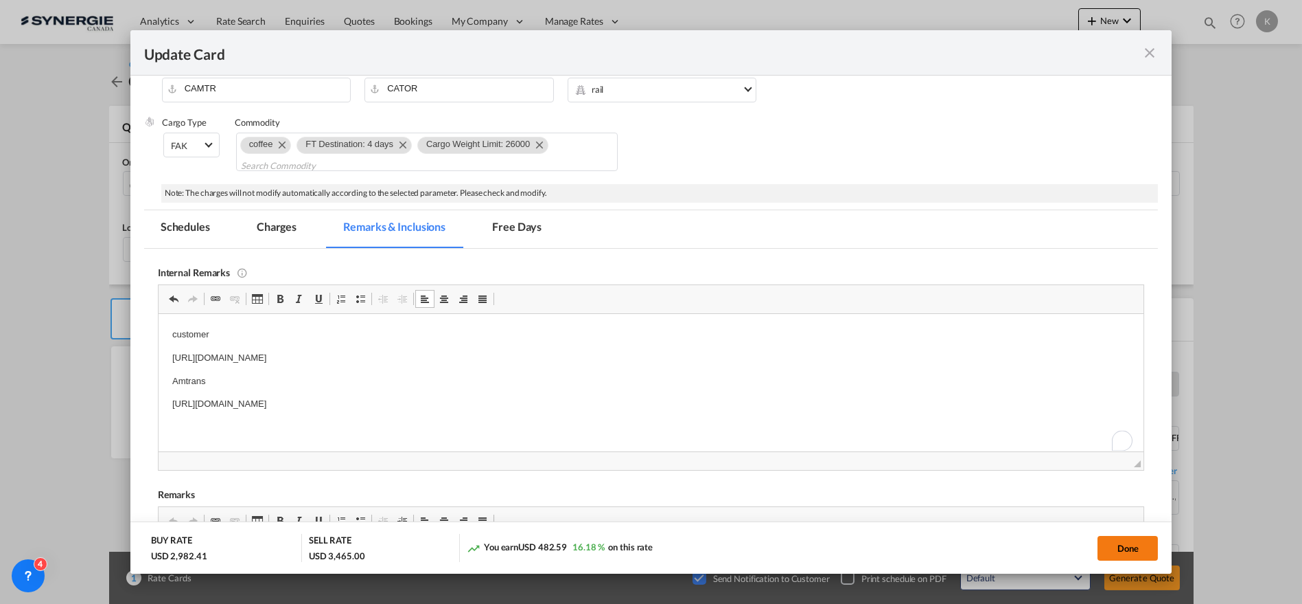
type input "[DATE]"
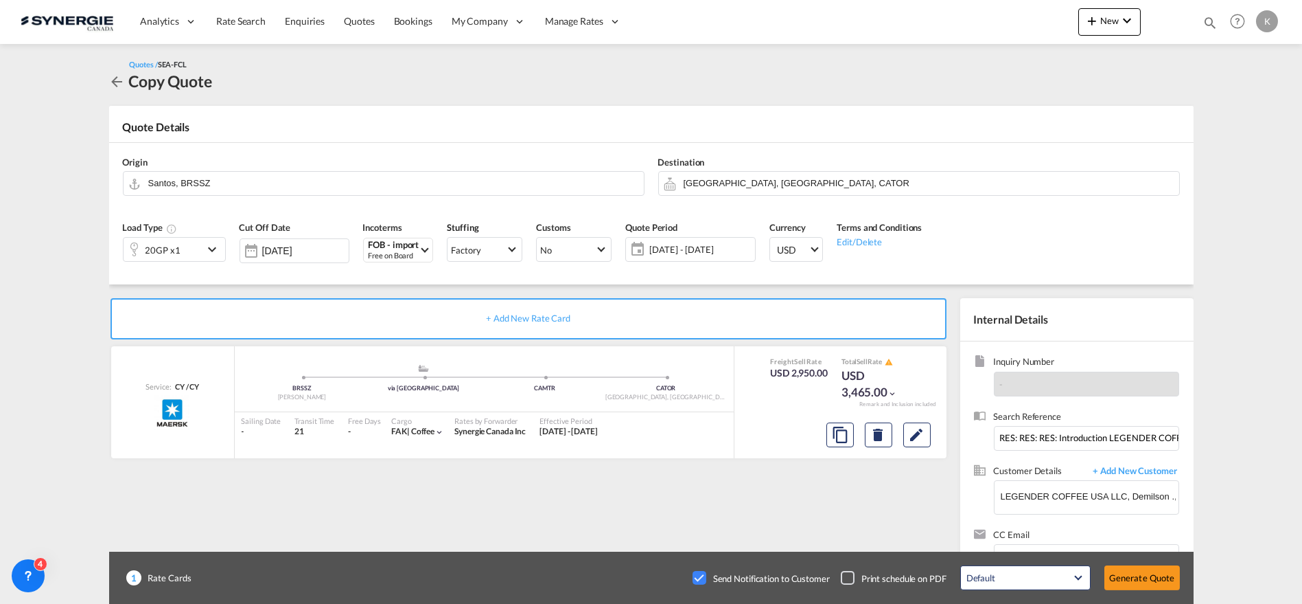
scroll to position [187, 0]
click at [1131, 588] on button "Generate Quote" at bounding box center [1143, 577] width 76 height 25
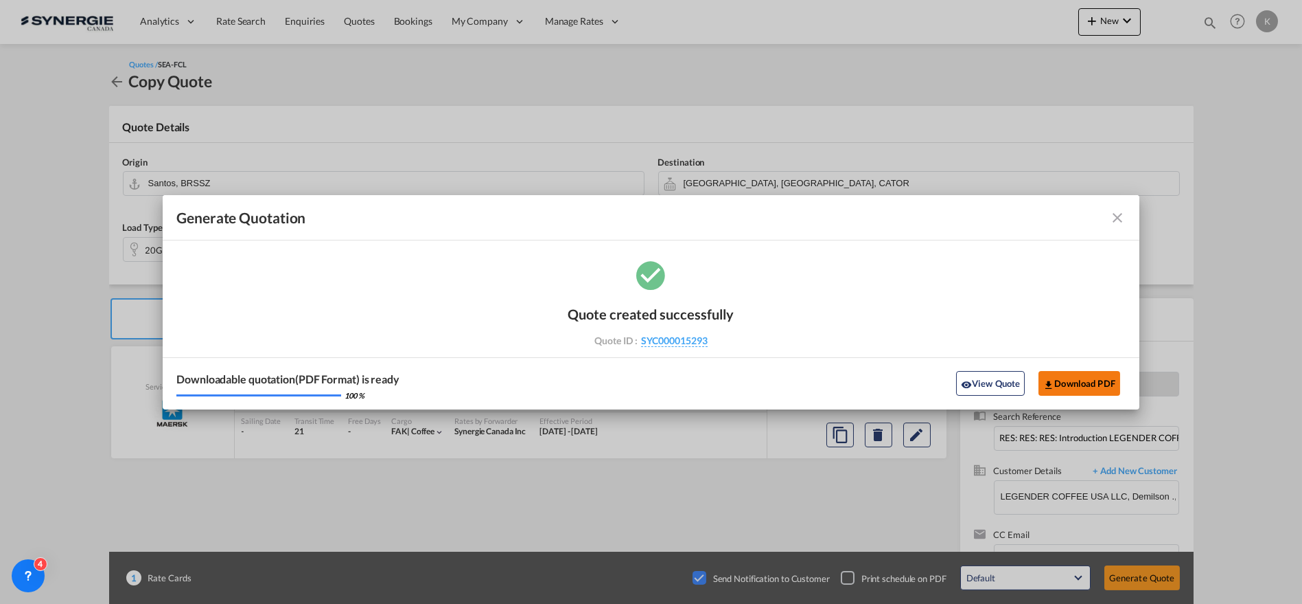
click at [1067, 379] on button "Download PDF" at bounding box center [1080, 383] width 82 height 25
